Goal: Book appointment/travel/reservation

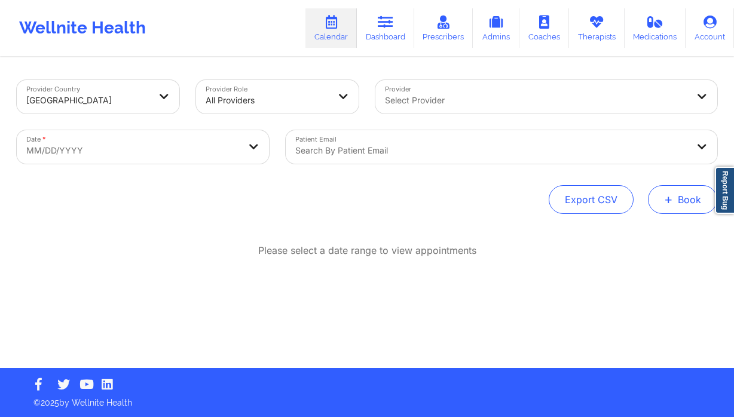
click at [678, 211] on button "+ Book" at bounding box center [682, 199] width 69 height 29
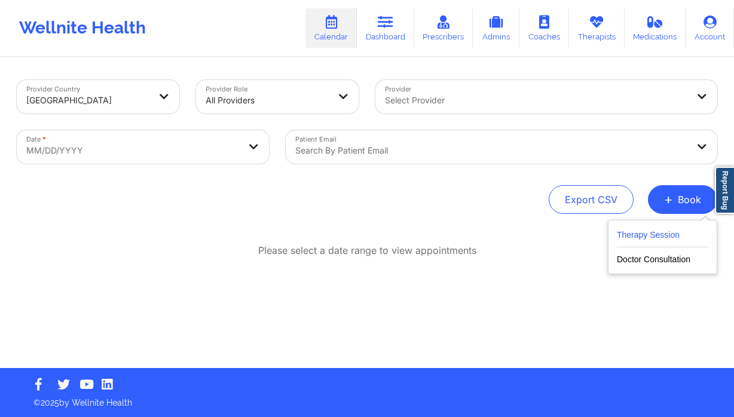
click at [651, 230] on button "Therapy Session" at bounding box center [663, 238] width 92 height 20
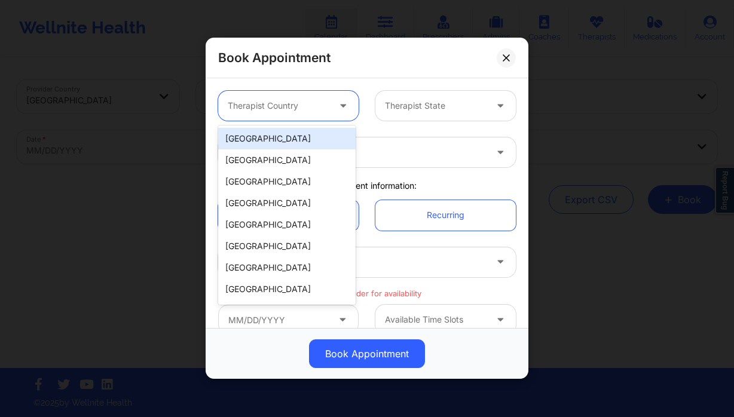
drag, startPoint x: 306, startPoint y: 119, endPoint x: 284, endPoint y: 141, distance: 31.3
click at [307, 119] on div "Therapist Country" at bounding box center [274, 106] width 112 height 30
click at [280, 142] on div "[GEOGRAPHIC_DATA]" at bounding box center [287, 139] width 138 height 22
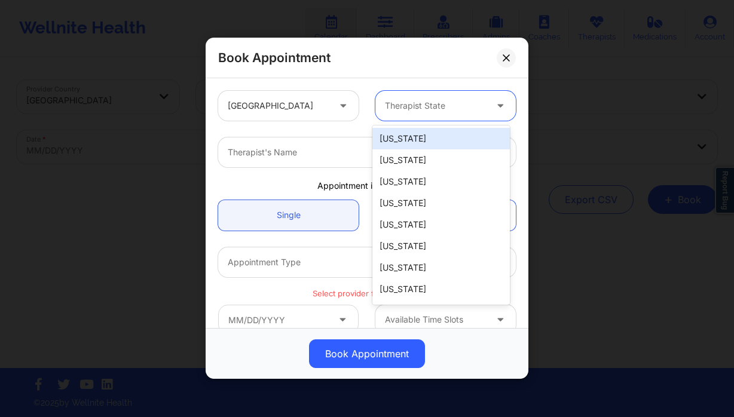
click at [438, 102] on div at bounding box center [435, 106] width 101 height 14
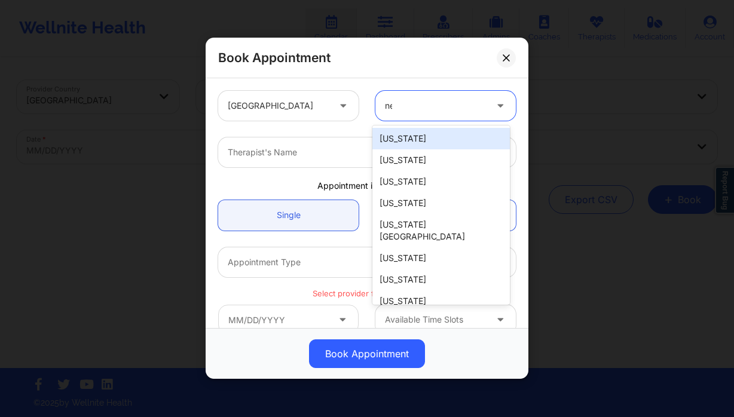
type input "new"
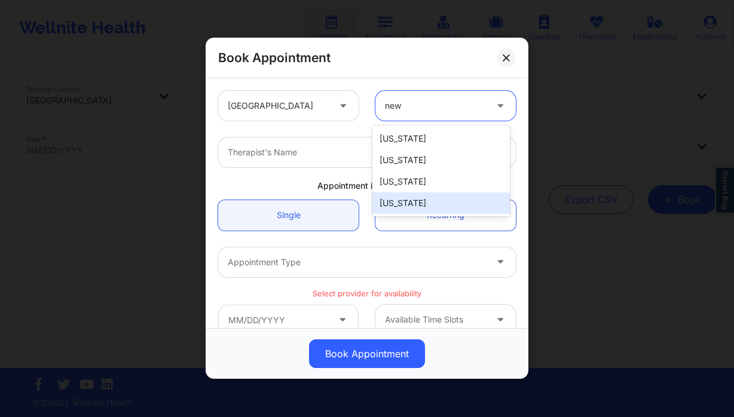
click at [411, 197] on div "[US_STATE]" at bounding box center [442, 204] width 138 height 22
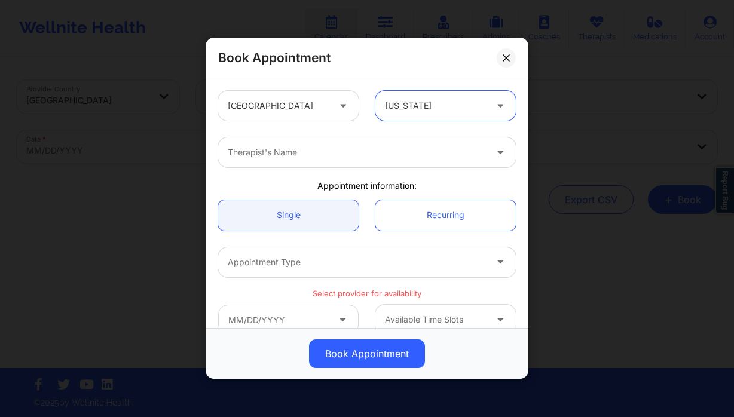
click at [325, 158] on div at bounding box center [357, 153] width 258 height 14
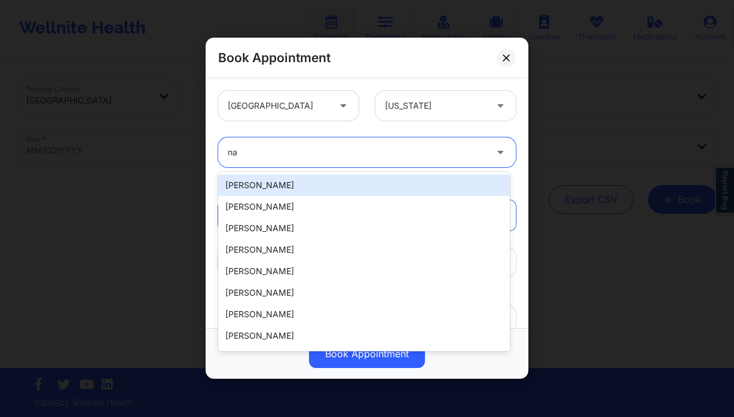
type input "n"
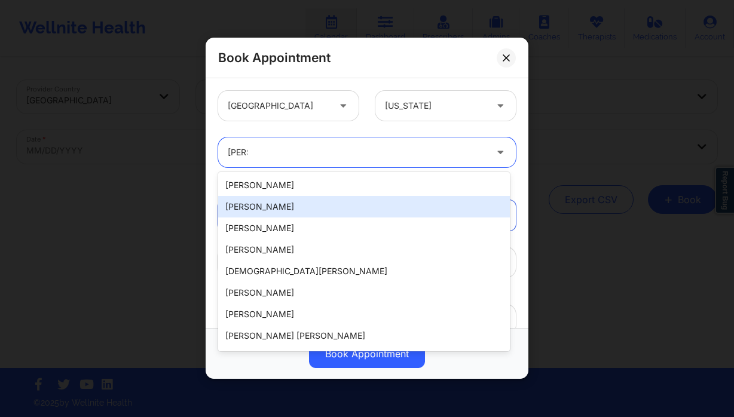
type input "ryan"
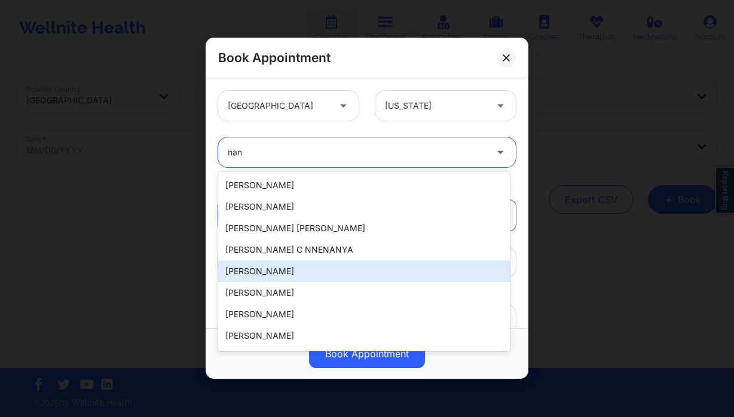
type input "nann"
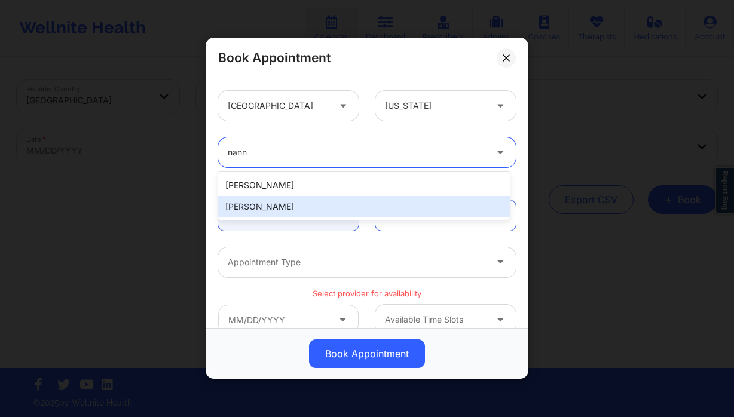
click at [316, 200] on div "Nannette Ryan" at bounding box center [364, 207] width 292 height 22
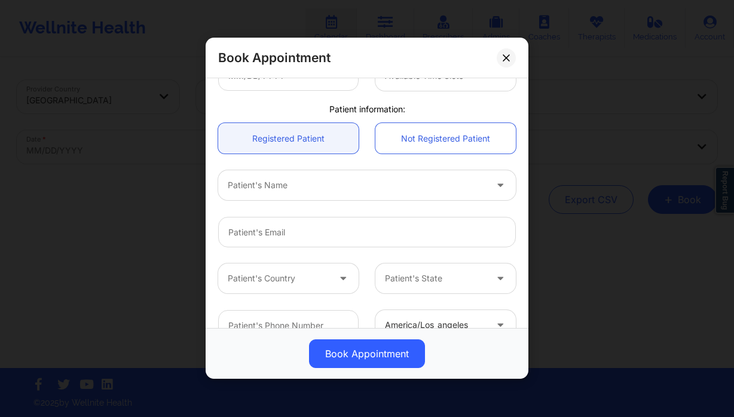
scroll to position [257, 0]
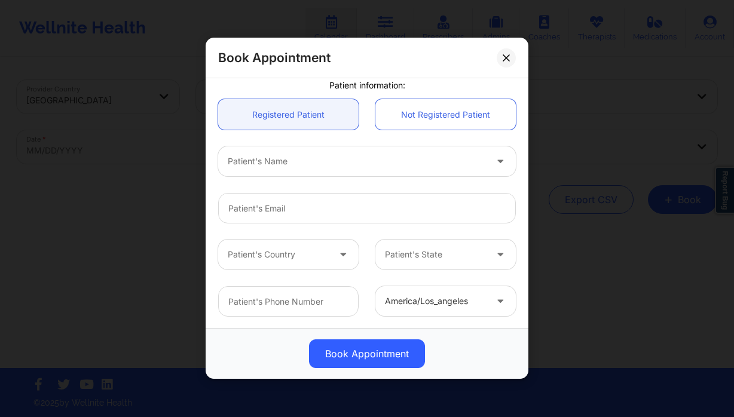
click at [308, 163] on div at bounding box center [357, 162] width 258 height 14
type input "wrai"
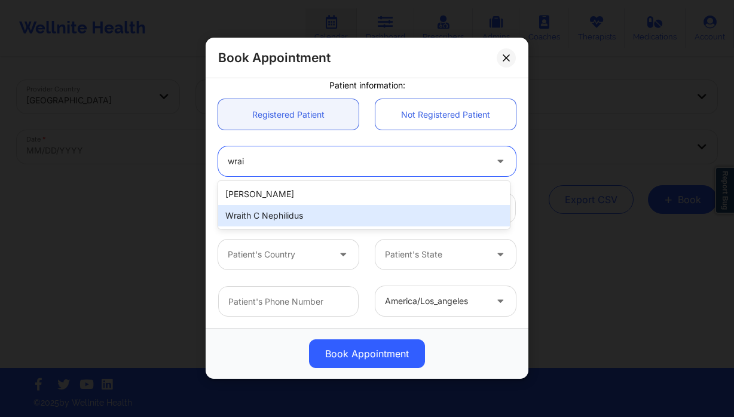
click at [266, 215] on div "Wraith C Nephilidus" at bounding box center [364, 216] width 292 height 22
type input "wraith.c.nephilidus@gmail.com"
type input "+1917-776-3255"
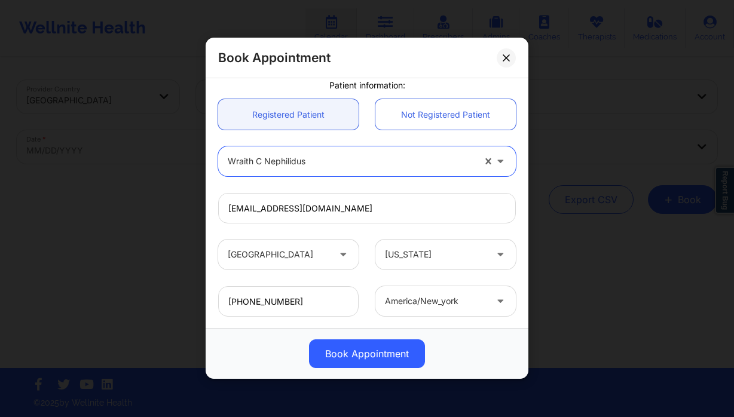
scroll to position [141, 0]
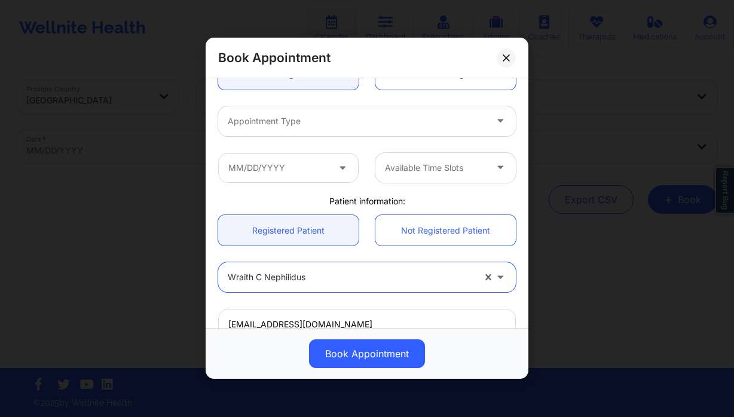
click at [307, 127] on div at bounding box center [357, 121] width 258 height 14
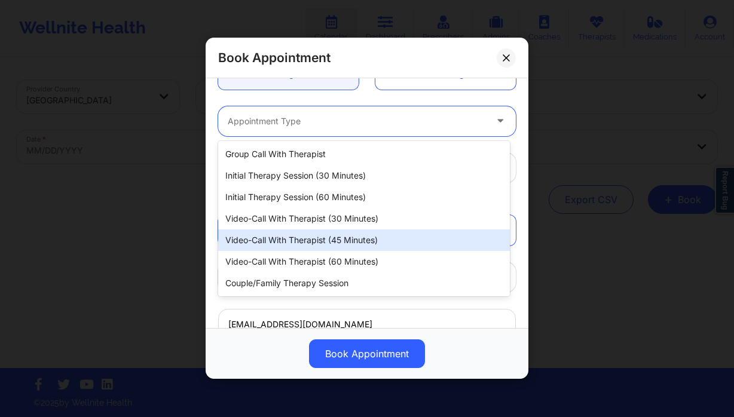
click at [343, 239] on div "Video-Call with Therapist (45 minutes)" at bounding box center [364, 241] width 292 height 22
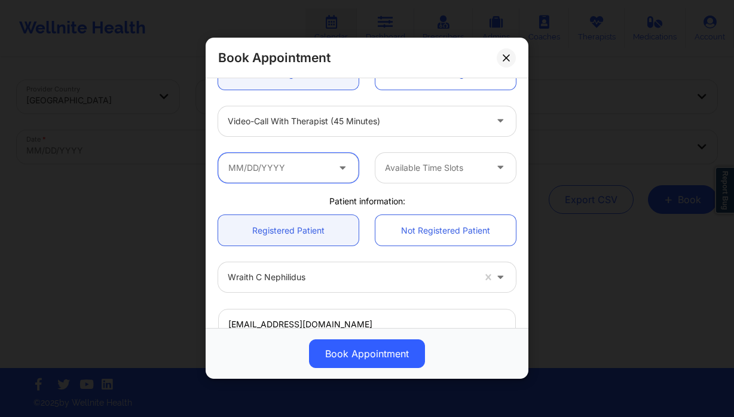
click at [291, 161] on input "text" at bounding box center [288, 168] width 141 height 30
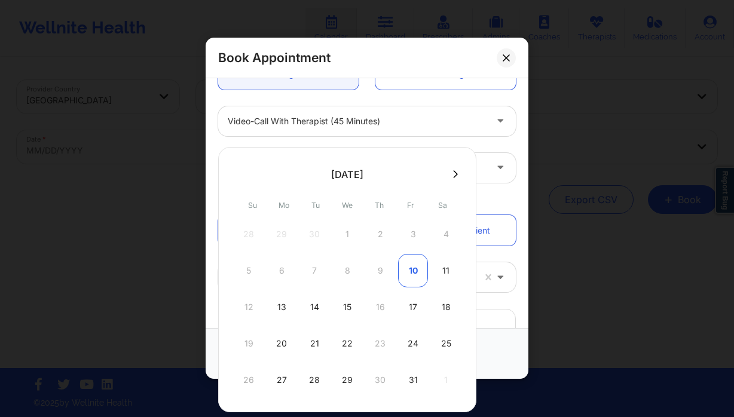
click at [416, 278] on div "10" at bounding box center [413, 270] width 30 height 33
type input "10/10/2025"
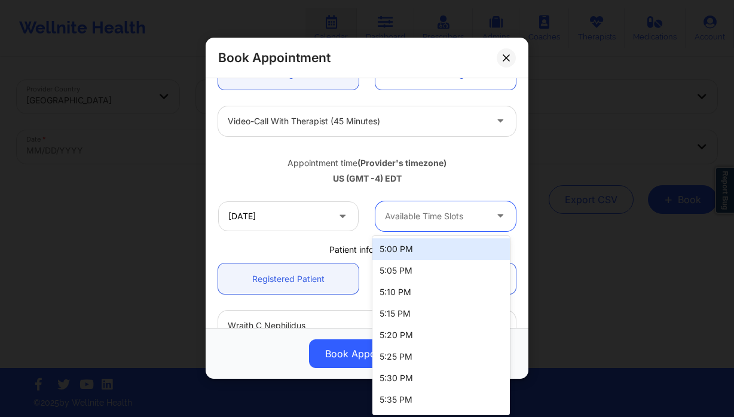
click at [430, 222] on div at bounding box center [435, 216] width 101 height 14
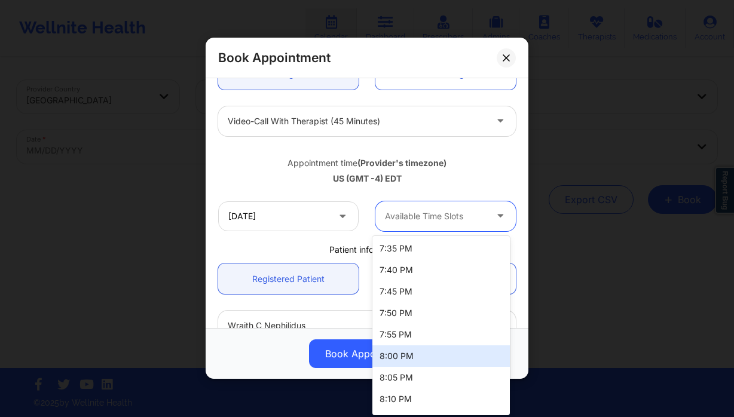
scroll to position [669, 0]
click at [440, 358] on div "8:00 PM" at bounding box center [442, 355] width 138 height 22
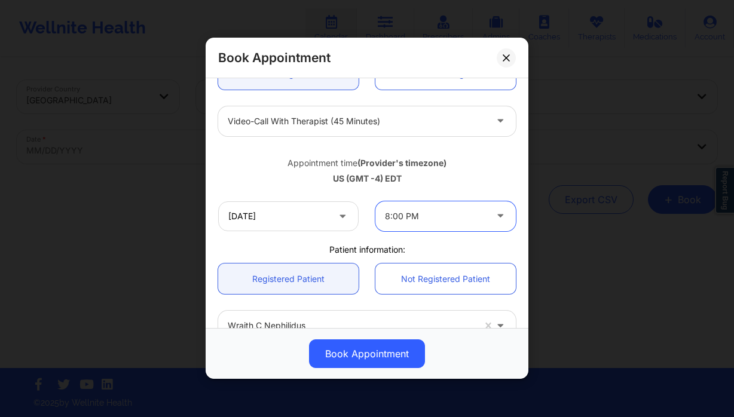
scroll to position [370, 0]
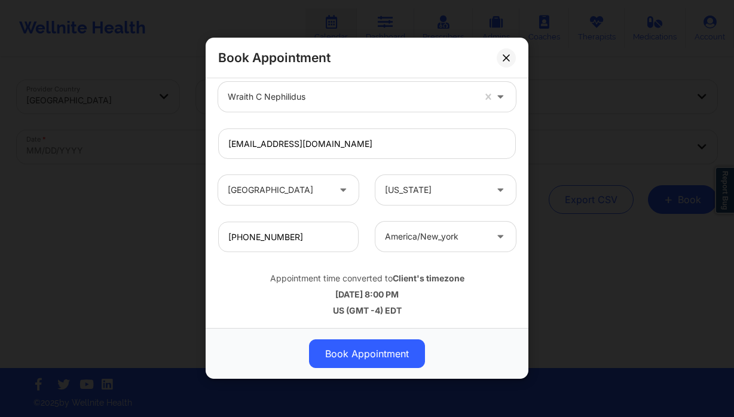
click at [342, 362] on button "Book Appointment" at bounding box center [367, 354] width 116 height 29
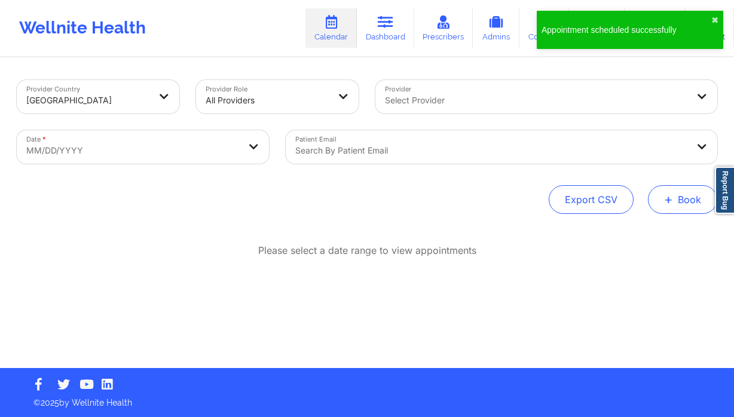
click at [693, 199] on button "+ Book" at bounding box center [682, 199] width 69 height 29
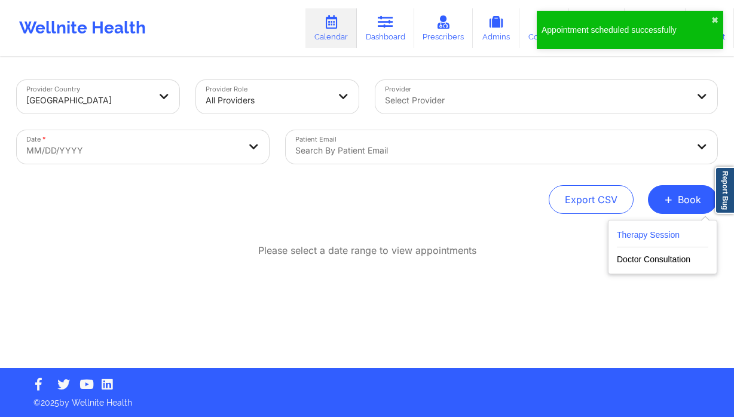
click at [621, 227] on div "Therapy Session Doctor Consultation" at bounding box center [662, 247] width 109 height 54
click at [636, 237] on button "Therapy Session" at bounding box center [663, 238] width 92 height 20
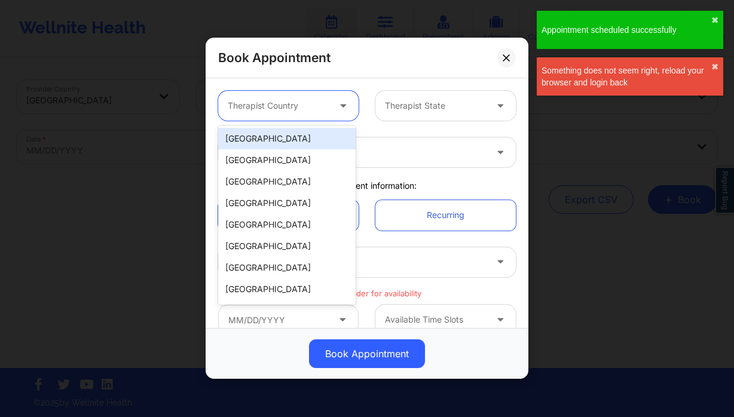
click at [322, 115] on div "Therapist Country" at bounding box center [274, 106] width 112 height 30
click at [280, 142] on div "[GEOGRAPHIC_DATA]" at bounding box center [287, 139] width 138 height 22
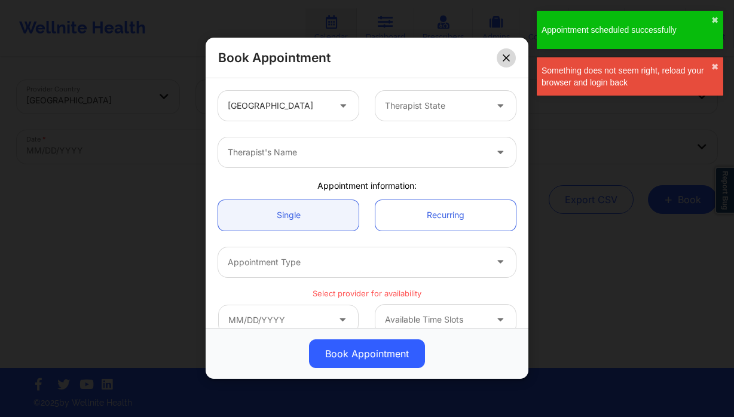
click at [505, 57] on icon at bounding box center [506, 57] width 7 height 7
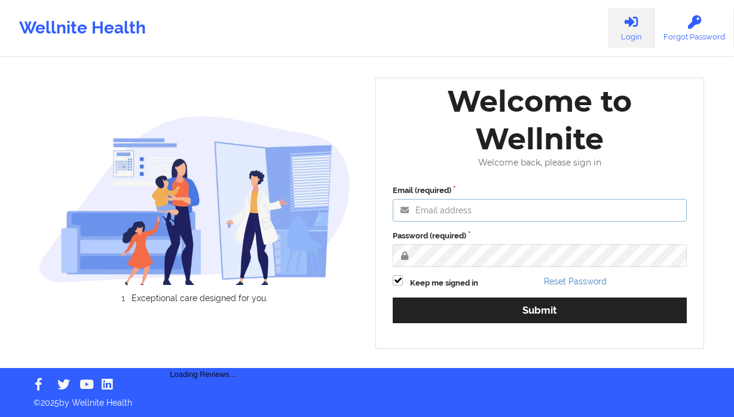
click at [481, 211] on input "Email (required)" at bounding box center [540, 210] width 294 height 23
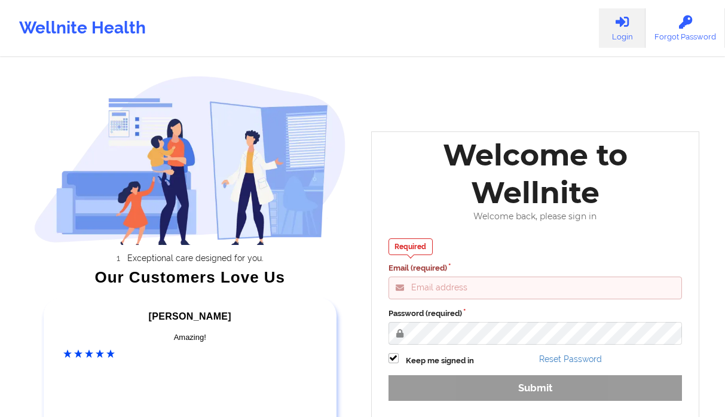
type input "[PERSON_NAME][EMAIL_ADDRESS][DOMAIN_NAME]"
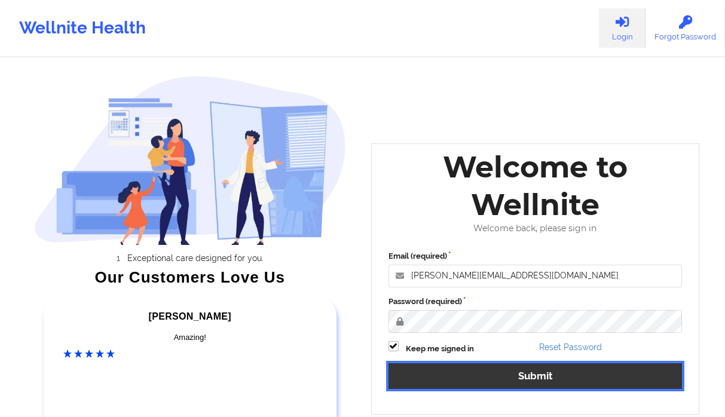
click at [602, 377] on button "Submit" at bounding box center [536, 377] width 294 height 26
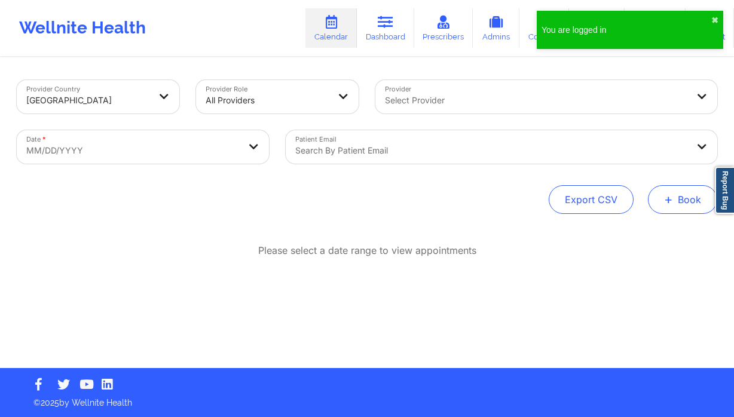
click at [689, 205] on button "+ Book" at bounding box center [682, 199] width 69 height 29
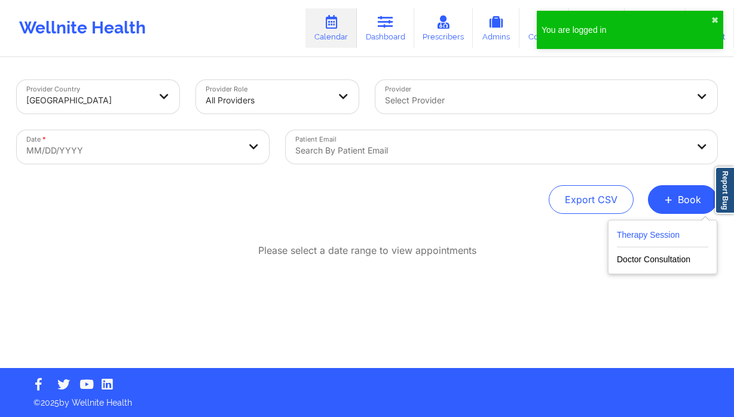
click at [636, 230] on button "Therapy Session" at bounding box center [663, 238] width 92 height 20
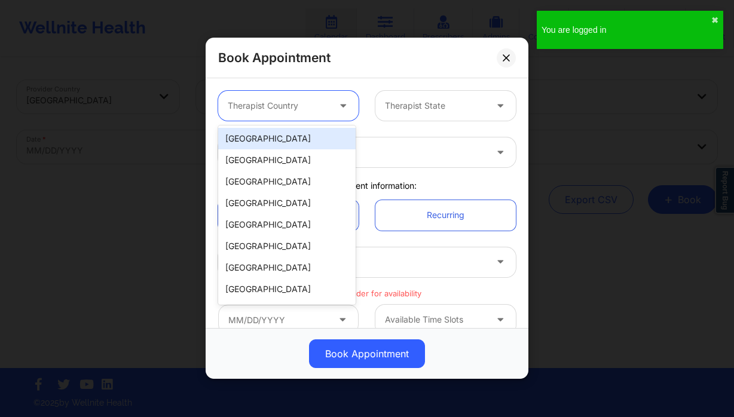
click at [266, 101] on div at bounding box center [278, 106] width 101 height 14
click at [277, 133] on div "[GEOGRAPHIC_DATA]" at bounding box center [287, 139] width 138 height 22
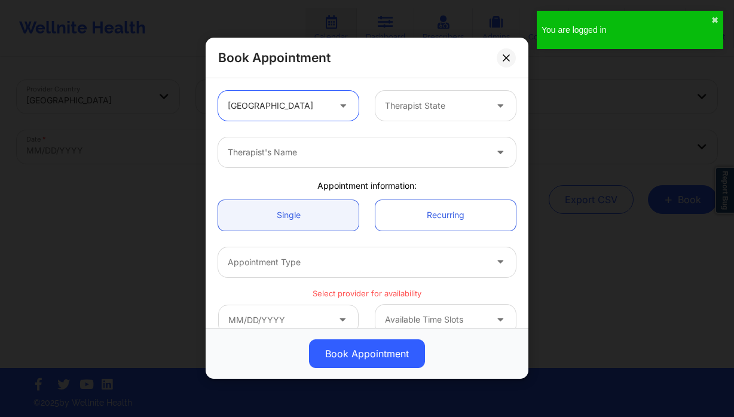
click at [429, 117] on div "Therapist State" at bounding box center [432, 106] width 112 height 30
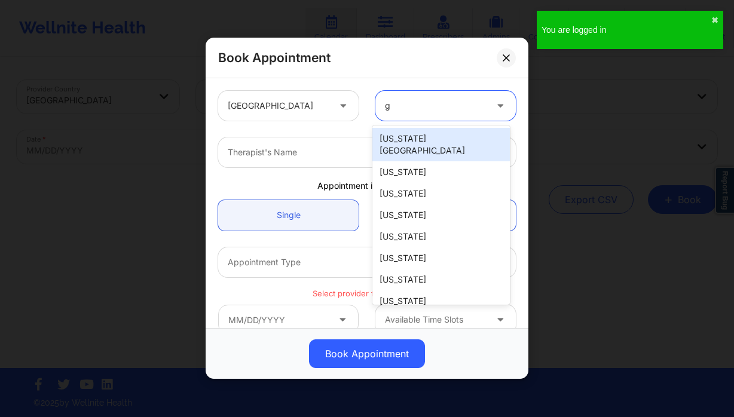
type input "ge"
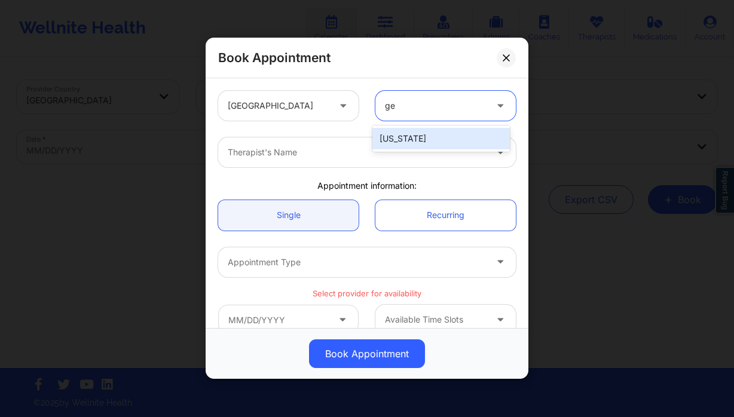
click at [399, 139] on div "[US_STATE]" at bounding box center [442, 139] width 138 height 22
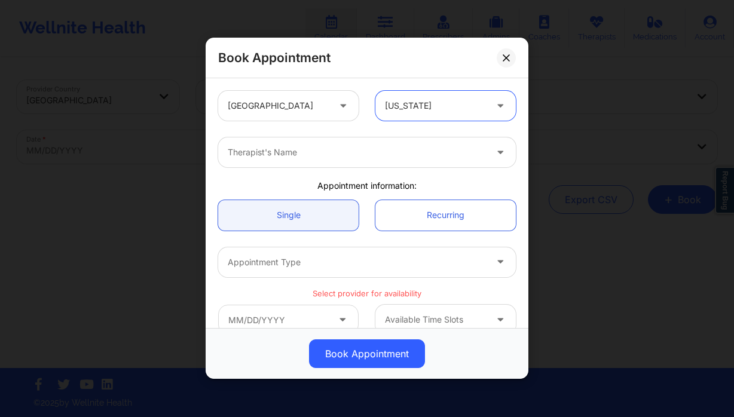
click at [365, 154] on div at bounding box center [357, 153] width 258 height 14
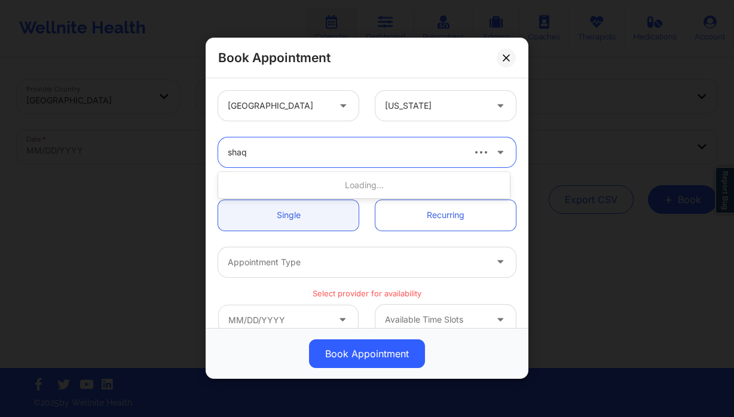
type input "shaqu"
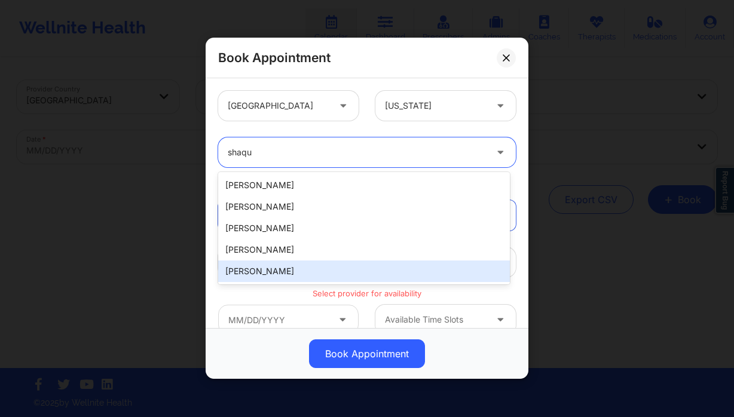
click at [299, 272] on div "[PERSON_NAME]" at bounding box center [364, 272] width 292 height 22
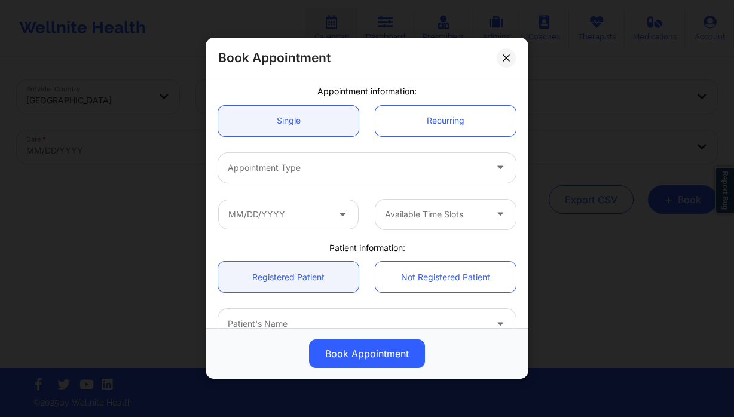
scroll to position [118, 0]
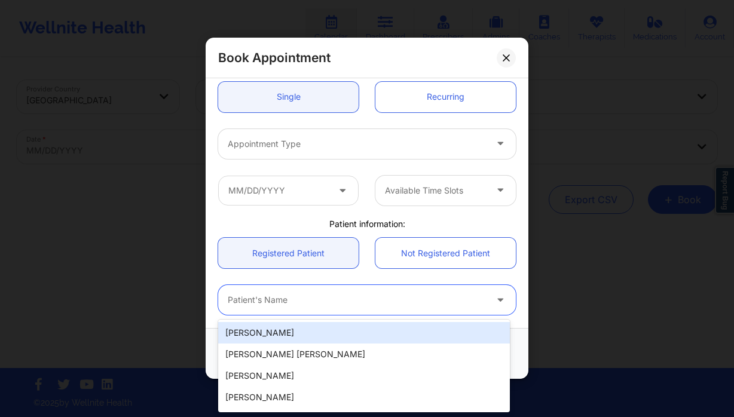
click at [324, 297] on div at bounding box center [357, 301] width 258 height 14
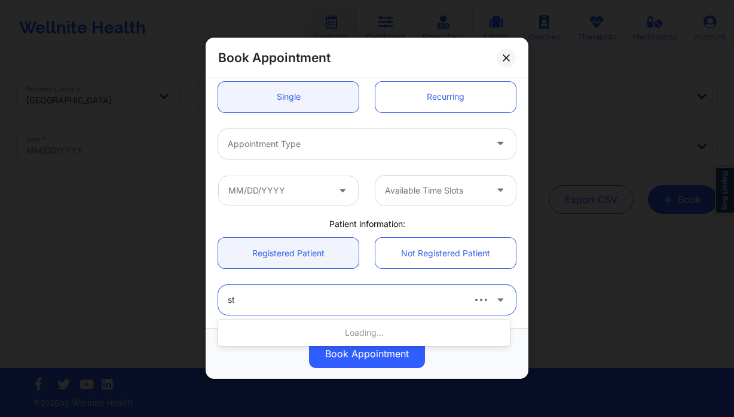
type input "step"
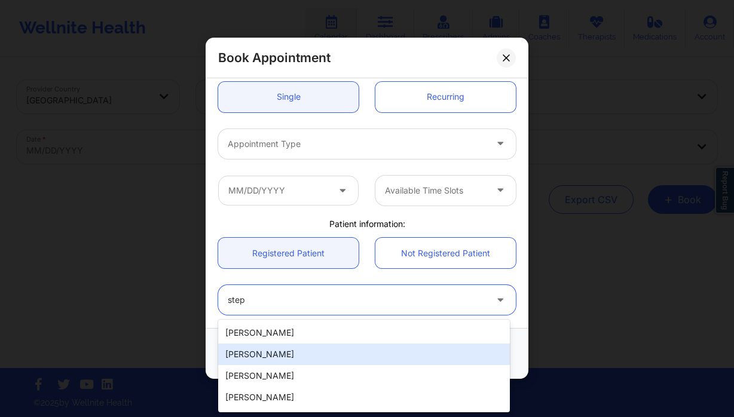
click at [315, 349] on div "[PERSON_NAME]" at bounding box center [364, 355] width 292 height 22
type input "[EMAIL_ADDRESS][DOMAIN_NAME]"
type input "6789749162"
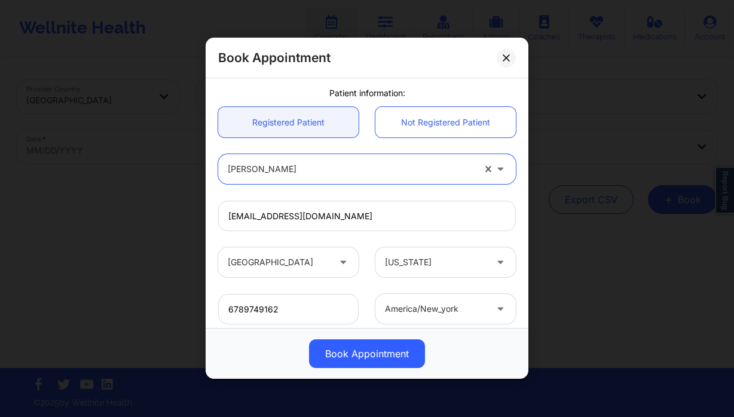
scroll to position [257, 0]
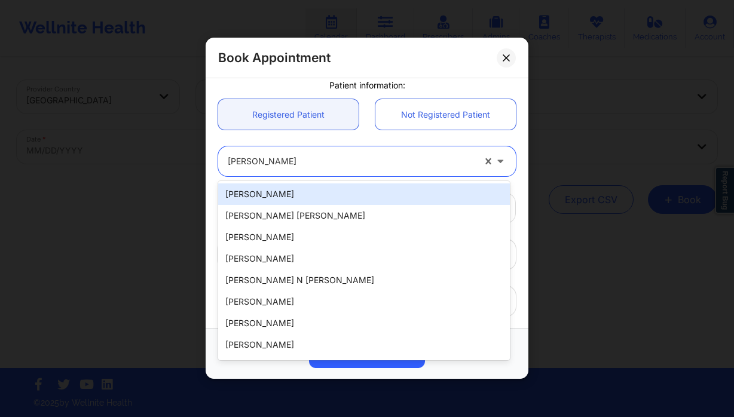
click at [275, 162] on div at bounding box center [351, 162] width 246 height 14
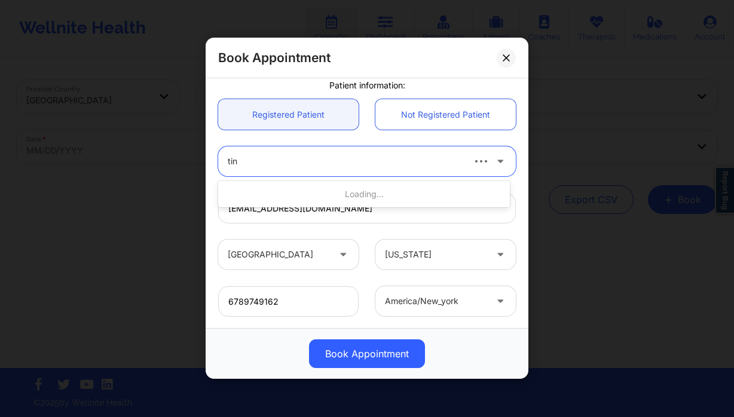
type input "tins"
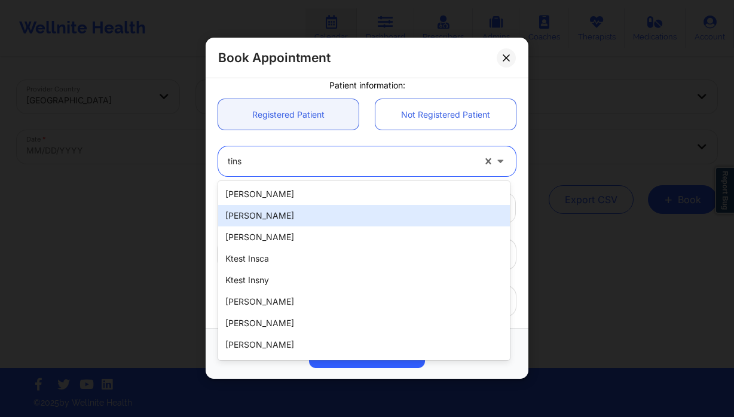
click at [298, 216] on div "[PERSON_NAME]" at bounding box center [364, 216] width 292 height 22
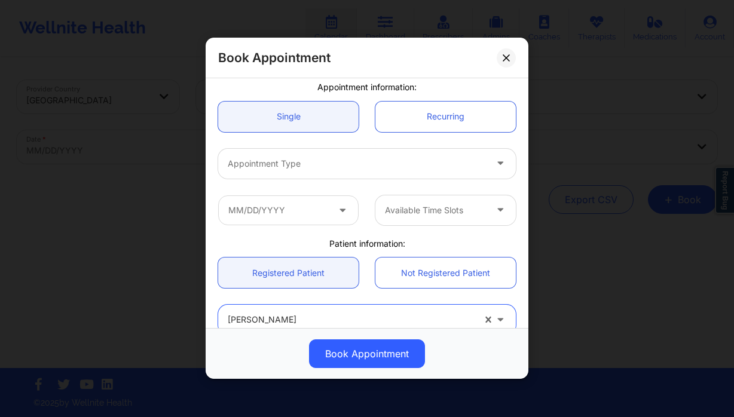
scroll to position [98, 0]
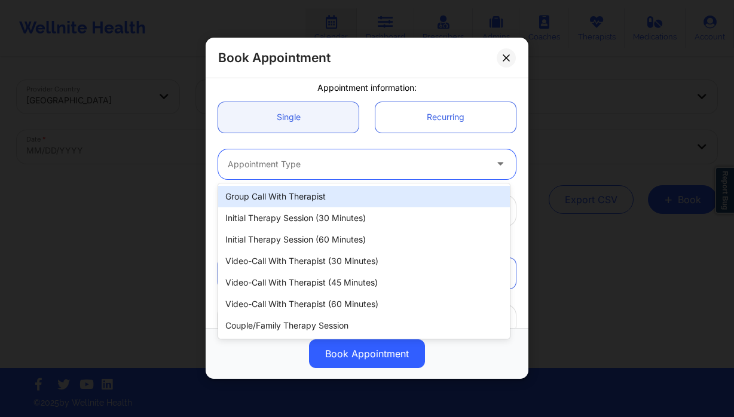
click at [259, 175] on div "Appointment Type" at bounding box center [352, 165] width 269 height 30
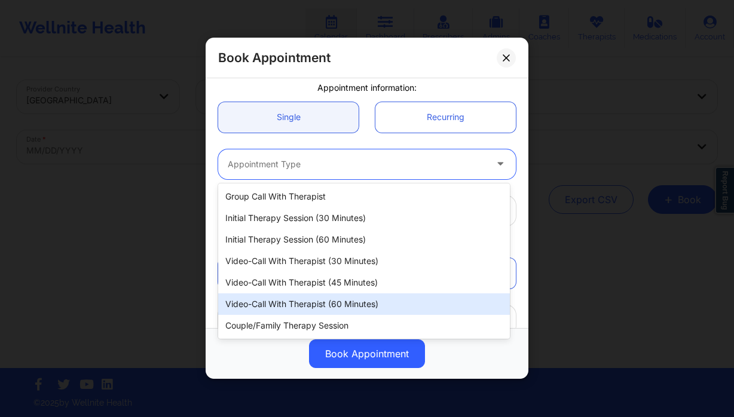
click at [331, 295] on div "Video-Call with Therapist (60 minutes)" at bounding box center [364, 305] width 292 height 22
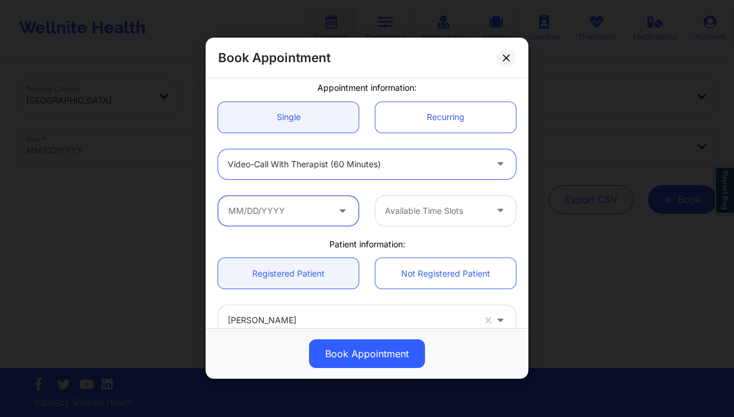
click at [302, 208] on input "text" at bounding box center [288, 211] width 141 height 30
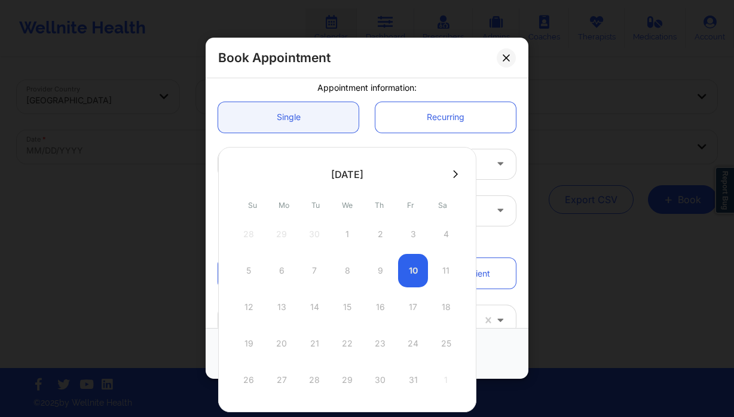
click at [284, 310] on div "12 13 14 15 16 17 18" at bounding box center [347, 307] width 227 height 33
click at [455, 174] on icon at bounding box center [455, 174] width 5 height 8
click at [235, 173] on button at bounding box center [239, 174] width 12 height 10
